Goal: Information Seeking & Learning: Learn about a topic

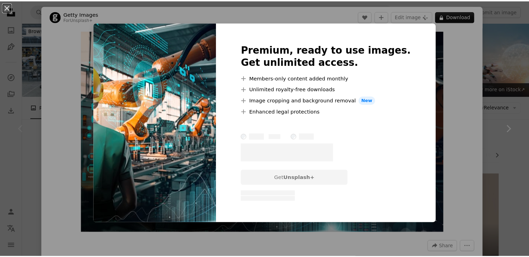
scroll to position [104, 0]
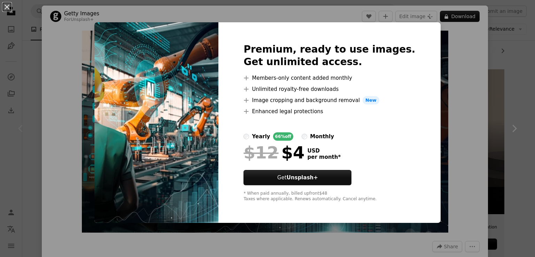
click at [448, 85] on div "An X shape Premium, ready to use images. Get unlimited access. A plus sign Memb…" at bounding box center [267, 128] width 535 height 257
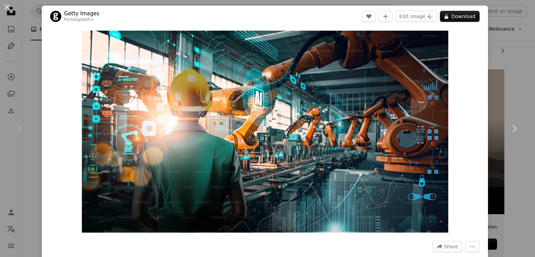
click at [515, 70] on div "An X shape Chevron left Chevron right Getty Images For Unsplash+ A heart A plus…" at bounding box center [267, 128] width 535 height 257
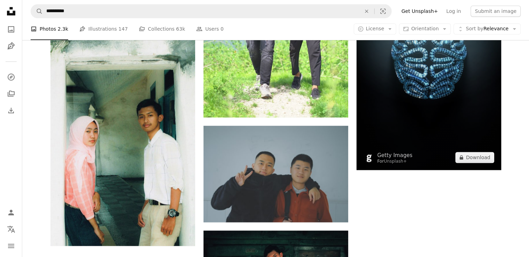
scroll to position [1044, 0]
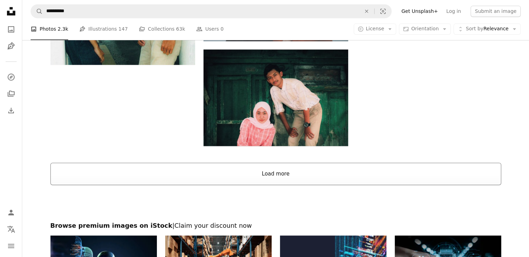
click at [333, 167] on button "Load more" at bounding box center [275, 174] width 451 height 22
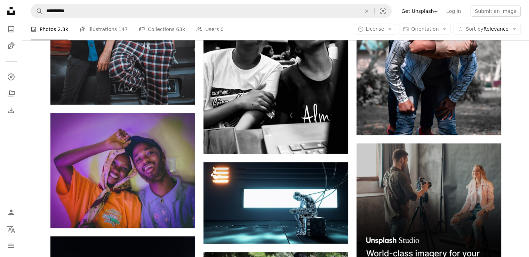
scroll to position [2193, 0]
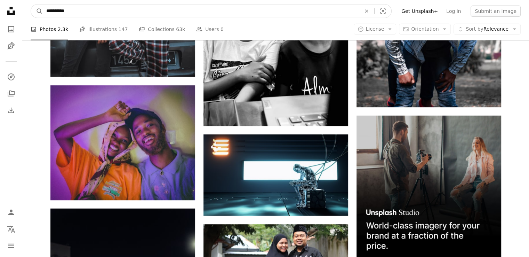
drag, startPoint x: 81, startPoint y: 14, endPoint x: 53, endPoint y: 13, distance: 28.5
click at [53, 13] on input "**********" at bounding box center [201, 11] width 316 height 13
type input "**********"
click button "A magnifying glass" at bounding box center [37, 11] width 12 height 13
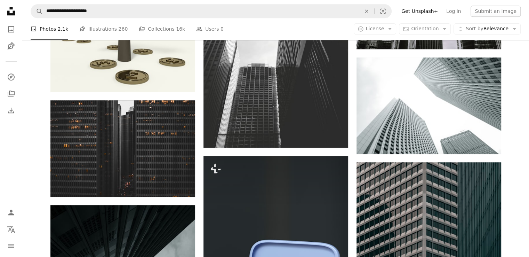
scroll to position [835, 0]
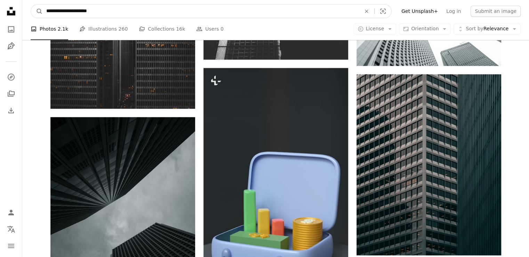
drag, startPoint x: 69, startPoint y: 11, endPoint x: 51, endPoint y: 13, distance: 17.8
click at [51, 13] on input "**********" at bounding box center [201, 11] width 316 height 13
type input "**********"
click at [31, 5] on button "A magnifying glass" at bounding box center [37, 11] width 12 height 13
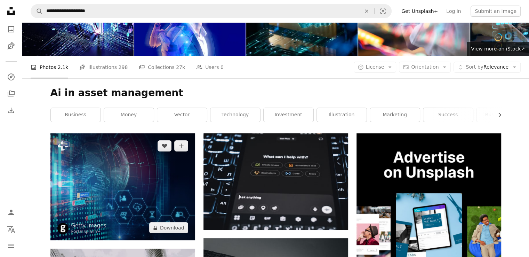
scroll to position [104, 0]
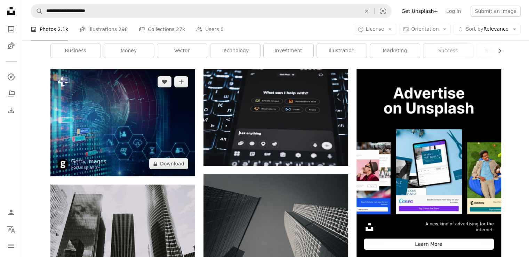
click at [149, 146] on img at bounding box center [122, 122] width 145 height 107
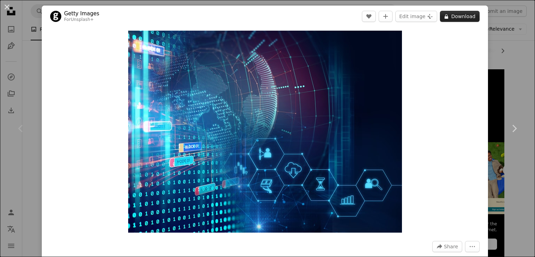
click at [440, 18] on button "A lock Download" at bounding box center [460, 16] width 40 height 11
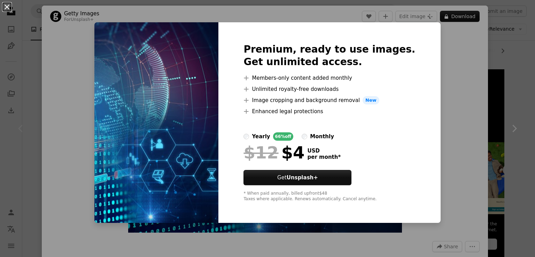
click at [4, 5] on button "An X shape" at bounding box center [7, 7] width 8 height 8
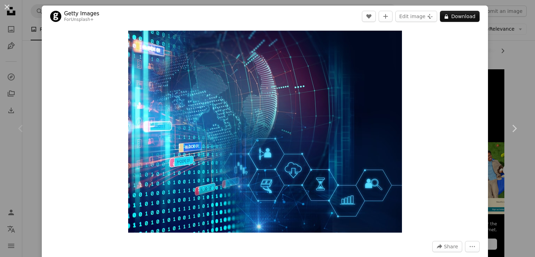
click at [515, 55] on div "An X shape Chevron left Chevron right Getty Images For Unsplash+ A heart A plus…" at bounding box center [267, 128] width 535 height 257
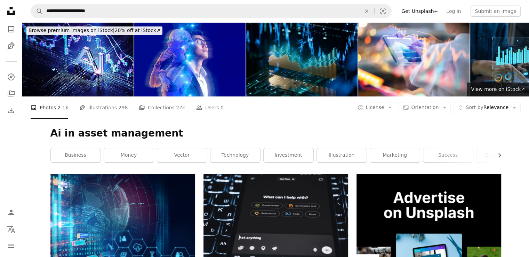
scroll to position [58, 0]
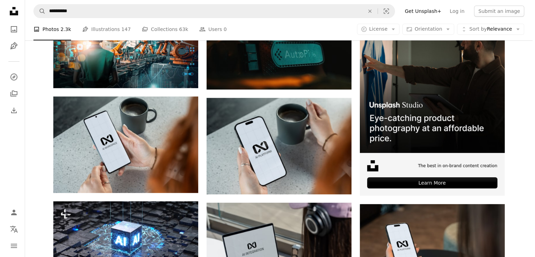
scroll to position [35, 0]
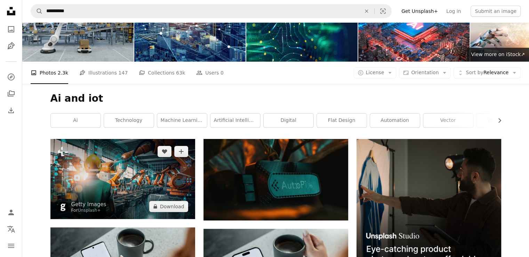
click at [120, 169] on img at bounding box center [122, 179] width 145 height 80
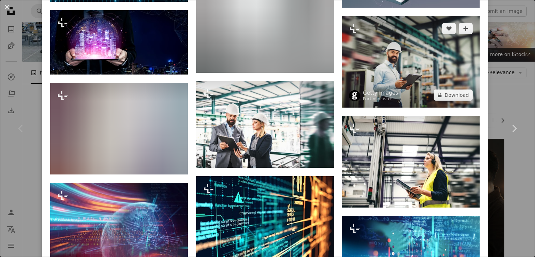
scroll to position [1684, 0]
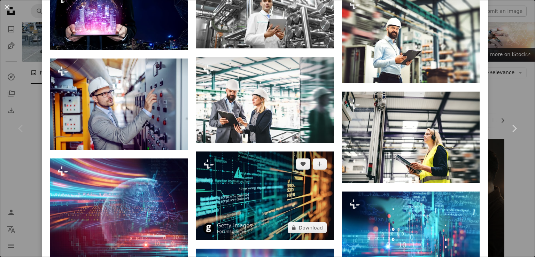
click at [269, 151] on img at bounding box center [264, 195] width 137 height 88
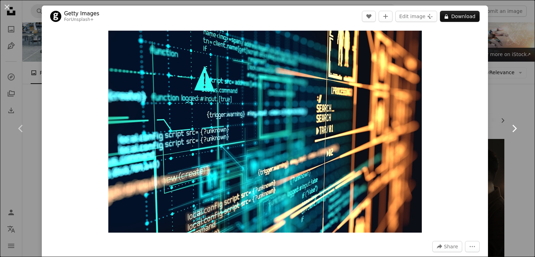
click at [515, 101] on link "Chevron right" at bounding box center [514, 128] width 42 height 67
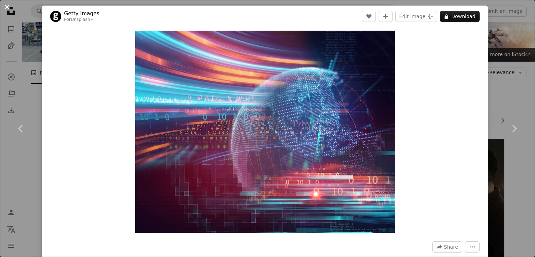
click at [11, 6] on button "An X shape" at bounding box center [7, 7] width 8 height 8
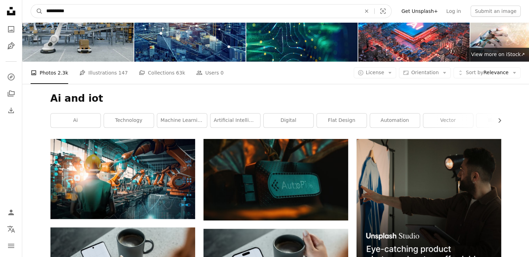
click at [117, 13] on input "**********" at bounding box center [201, 11] width 316 height 13
click at [31, 5] on button "A magnifying glass" at bounding box center [37, 11] width 12 height 13
click at [117, 13] on input "**********" at bounding box center [201, 11] width 316 height 13
click at [31, 5] on button "A magnifying glass" at bounding box center [37, 11] width 12 height 13
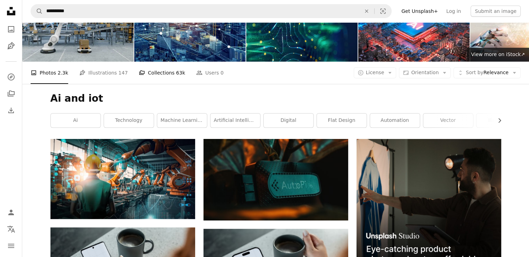
click at [152, 70] on link "A stack of folders Collections 63k" at bounding box center [162, 73] width 46 height 22
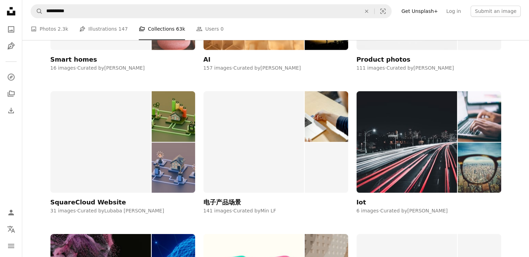
scroll to position [940, 0]
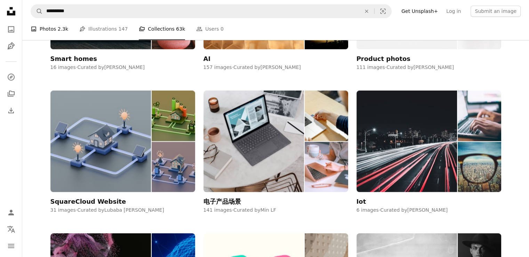
click at [52, 27] on link "A photo Photos 2.3k" at bounding box center [50, 29] width 38 height 22
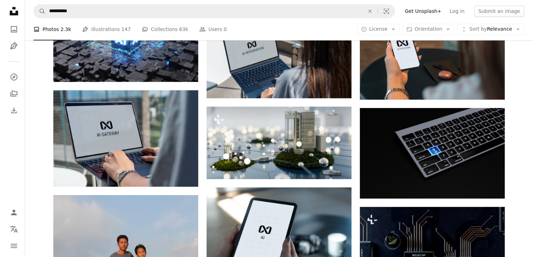
scroll to position [383, 0]
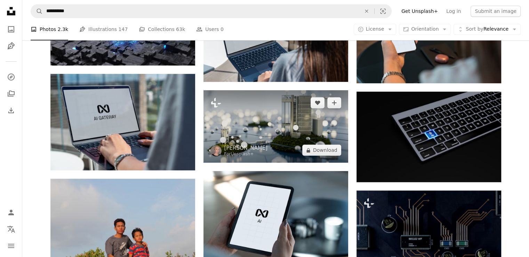
click at [313, 137] on img at bounding box center [276, 126] width 145 height 72
